Goal: Transaction & Acquisition: Purchase product/service

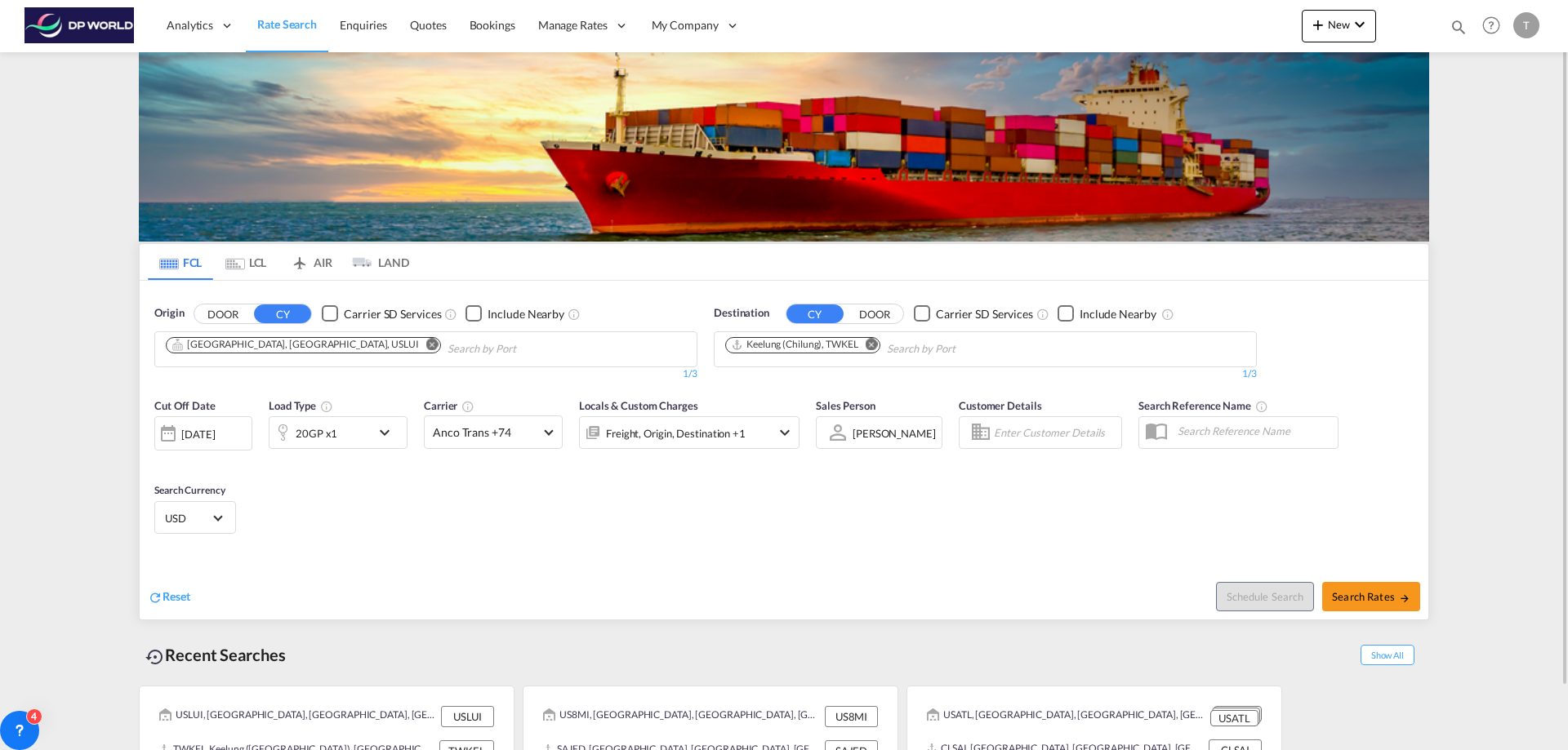
click at [426, 343] on md-icon "Remove" at bounding box center [432, 344] width 12 height 12
click at [258, 344] on body "Analytics Reports Dashboard Rate Search Enquiries Quotes Bookings" at bounding box center [784, 375] width 1568 height 750
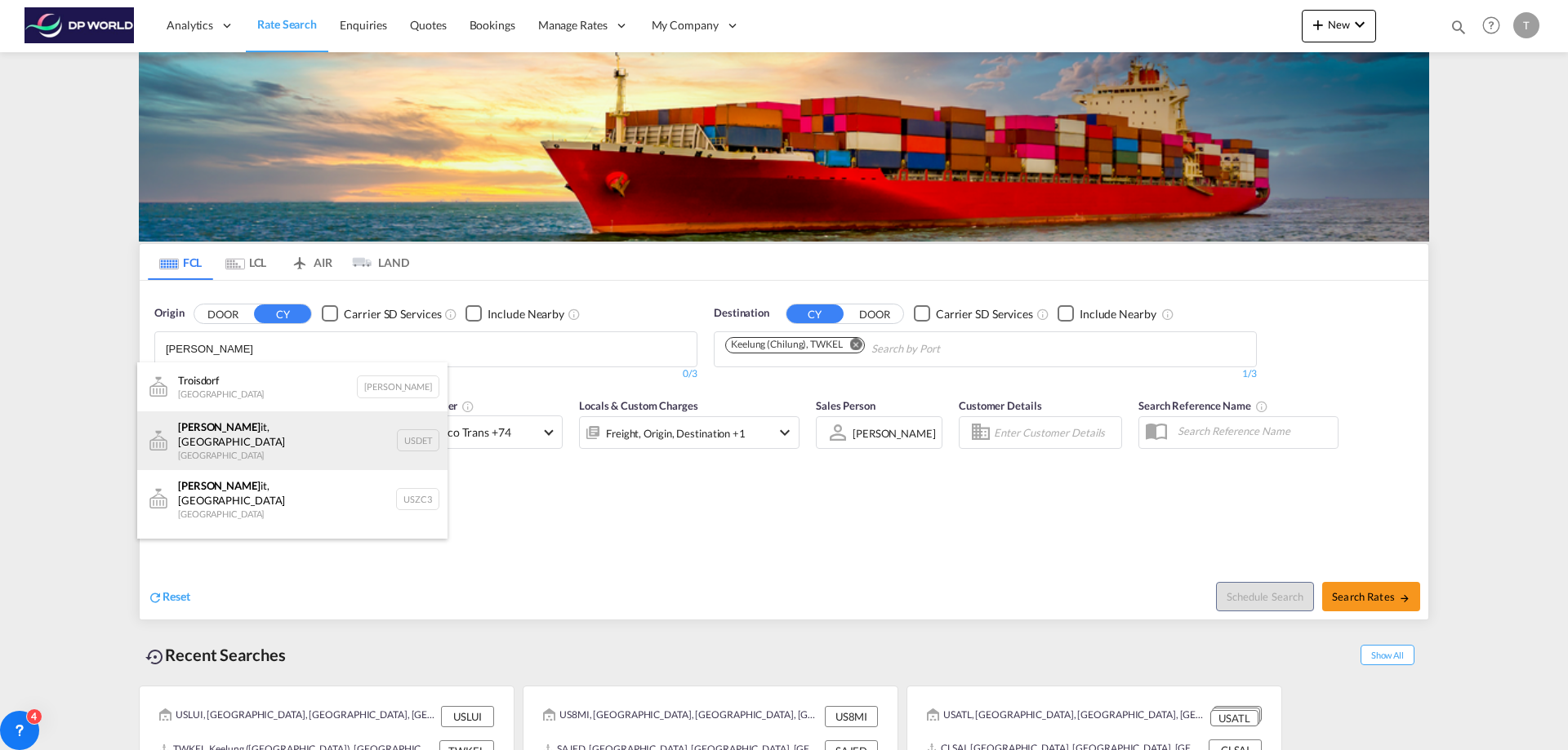
type input "[PERSON_NAME]"
click at [221, 438] on div "[PERSON_NAME] it, [GEOGRAPHIC_DATA] [GEOGRAPHIC_DATA] USDET" at bounding box center [293, 441] width 310 height 59
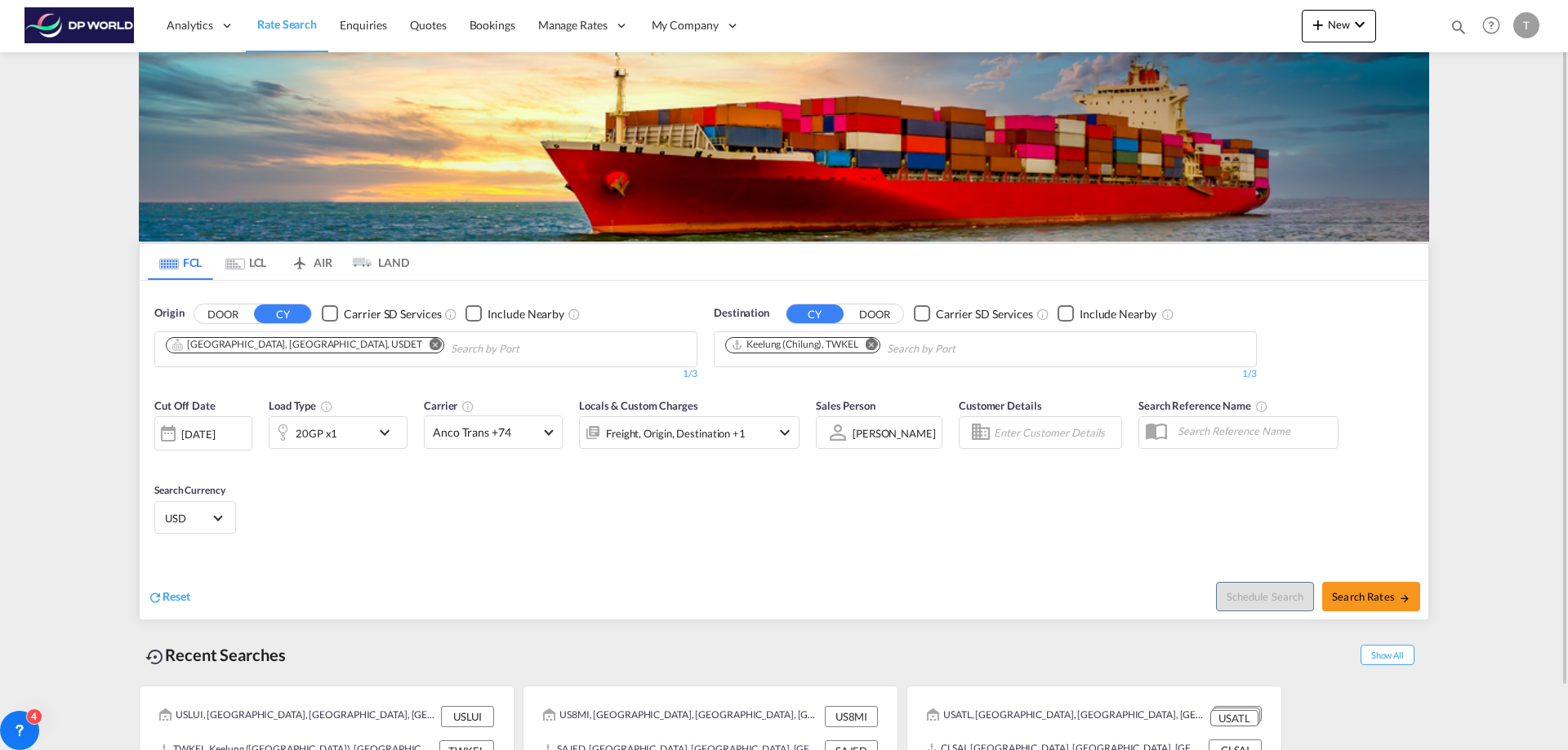
click at [876, 344] on md-icon "Remove" at bounding box center [872, 344] width 12 height 12
click at [876, 344] on input "Chips input." at bounding box center [802, 350] width 155 height 26
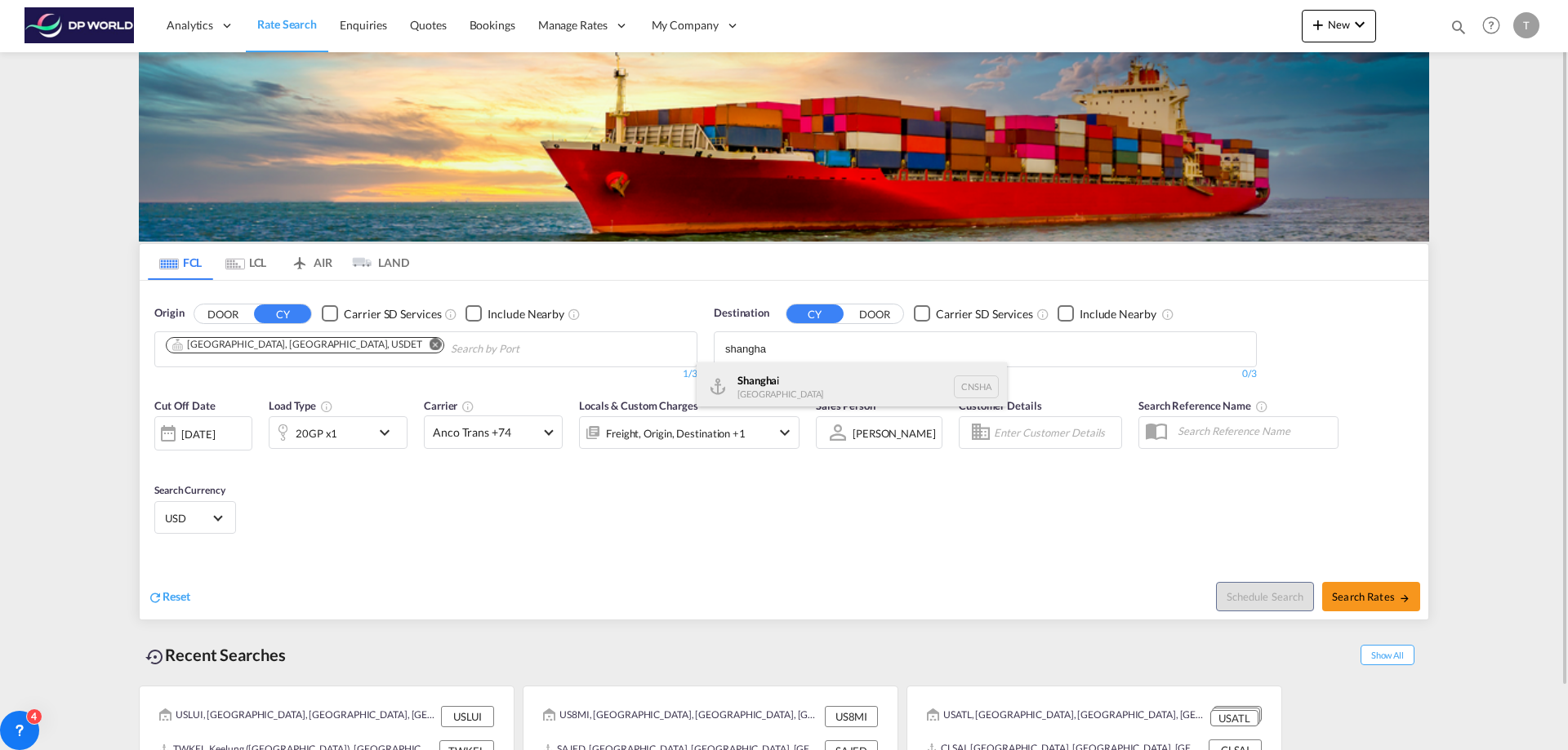
type input "shangha"
click at [810, 381] on div "Shangha i [GEOGRAPHIC_DATA] [GEOGRAPHIC_DATA]" at bounding box center [852, 387] width 310 height 49
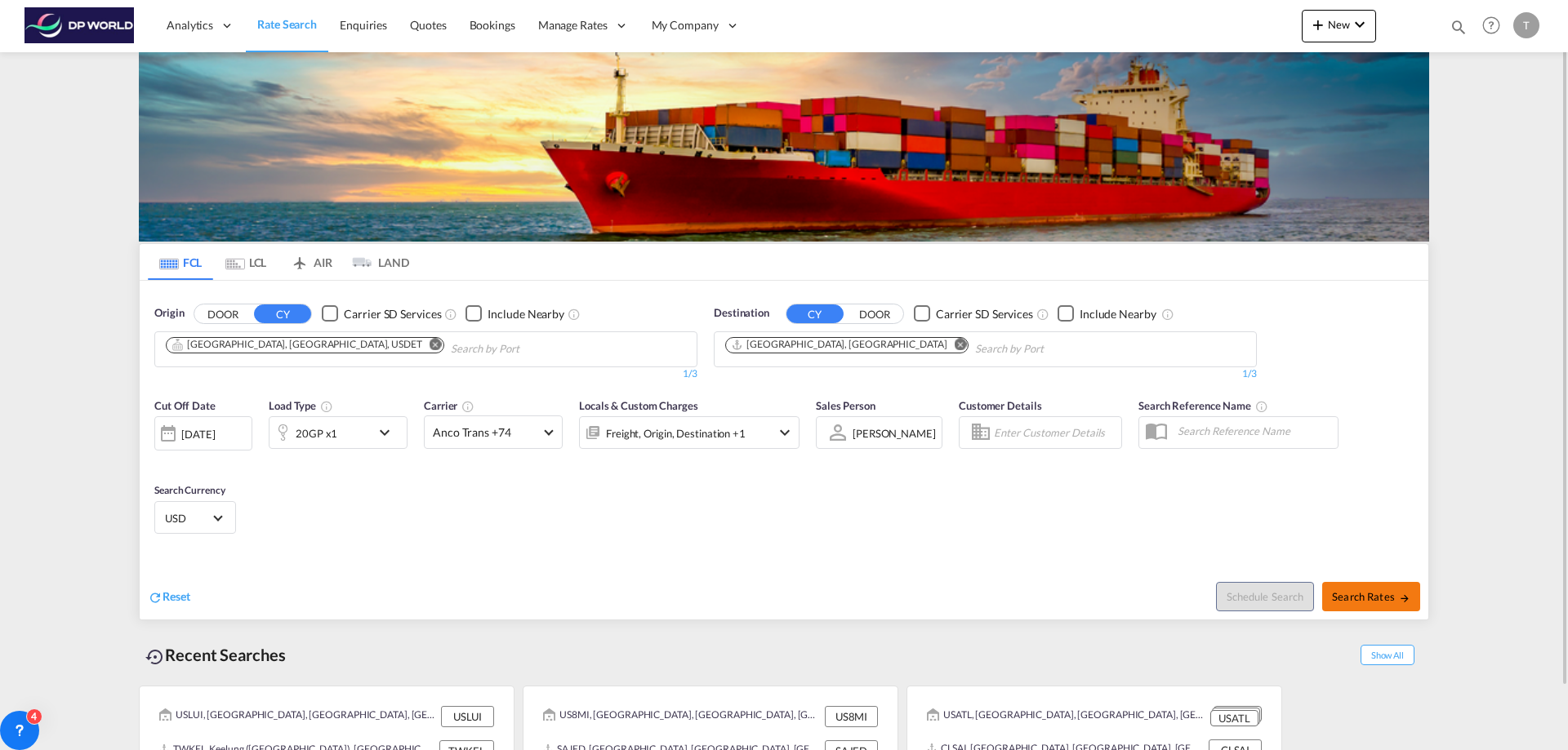
click at [1360, 592] on span "Search Rates" at bounding box center [1371, 597] width 78 height 13
type input "USDET to CNSHA / [DATE]"
